Goal: Transaction & Acquisition: Purchase product/service

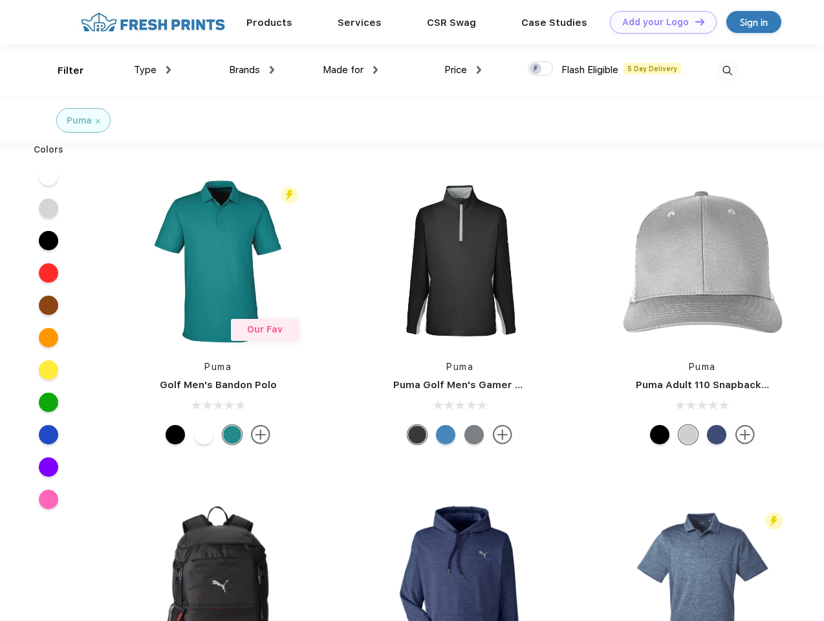
scroll to position [1, 0]
click at [658, 22] on link "Add your Logo Design Tool" at bounding box center [663, 22] width 107 height 23
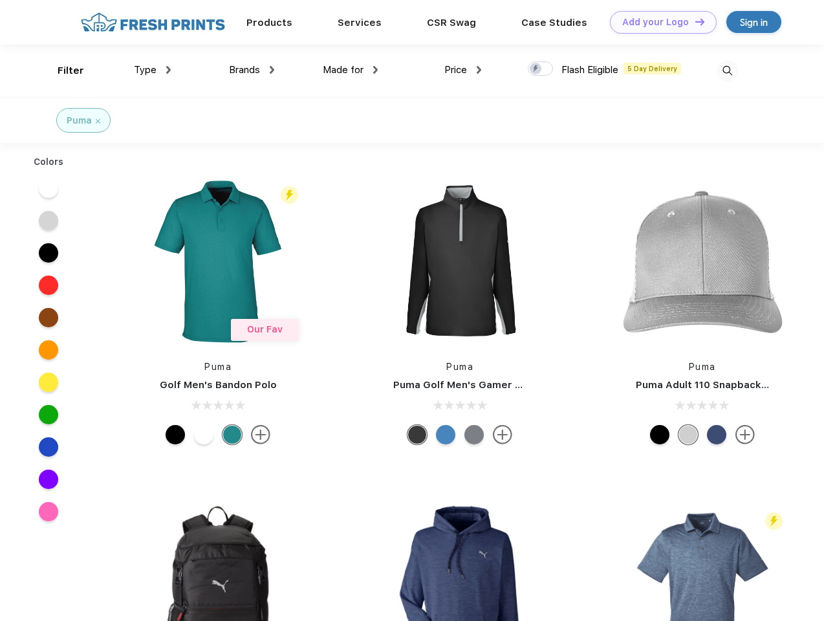
click at [0, 0] on div "Design Tool" at bounding box center [0, 0] width 0 height 0
click at [694, 21] on link "Add your Logo Design Tool" at bounding box center [663, 22] width 107 height 23
click at [62, 70] on div "Filter" at bounding box center [71, 70] width 27 height 15
click at [153, 70] on span "Type" at bounding box center [145, 70] width 23 height 12
click at [252, 70] on span "Brands" at bounding box center [244, 70] width 31 height 12
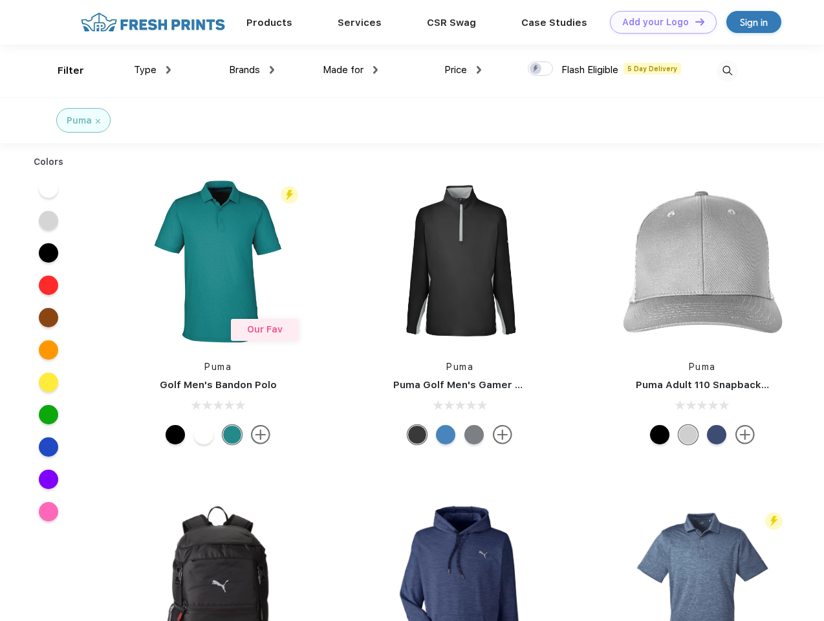
click at [351, 70] on span "Made for" at bounding box center [343, 70] width 41 height 12
click at [463, 70] on span "Price" at bounding box center [455, 70] width 23 height 12
click at [541, 69] on div at bounding box center [540, 68] width 25 height 14
click at [536, 69] on input "checkbox" at bounding box center [532, 65] width 8 height 8
click at [727, 70] on img at bounding box center [727, 70] width 21 height 21
